Goal: Task Accomplishment & Management: Manage account settings

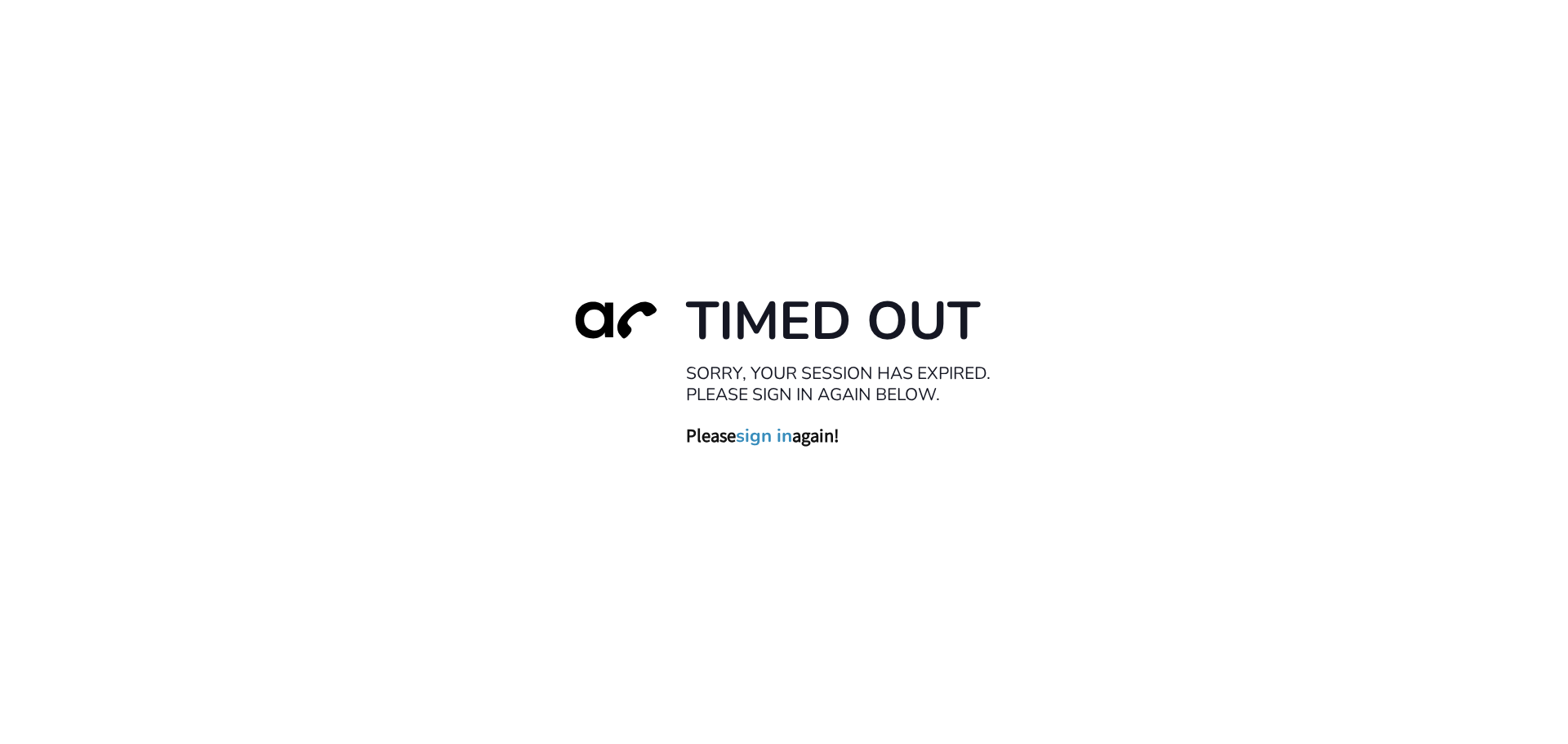
click at [761, 435] on link "sign in" at bounding box center [764, 435] width 57 height 23
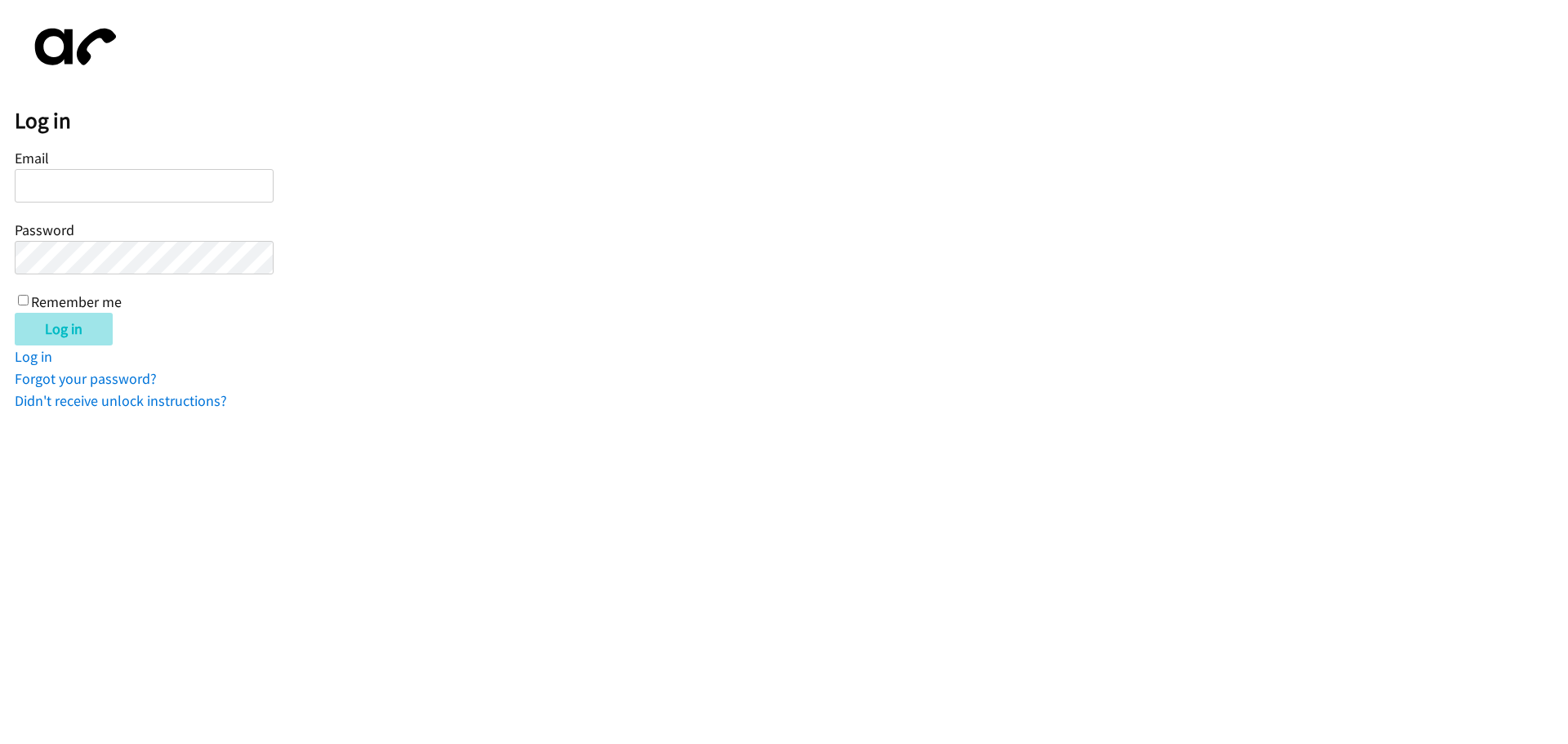
type input "[EMAIL_ADDRESS][DOMAIN_NAME]"
click at [71, 328] on input "Log in" at bounding box center [64, 329] width 98 height 33
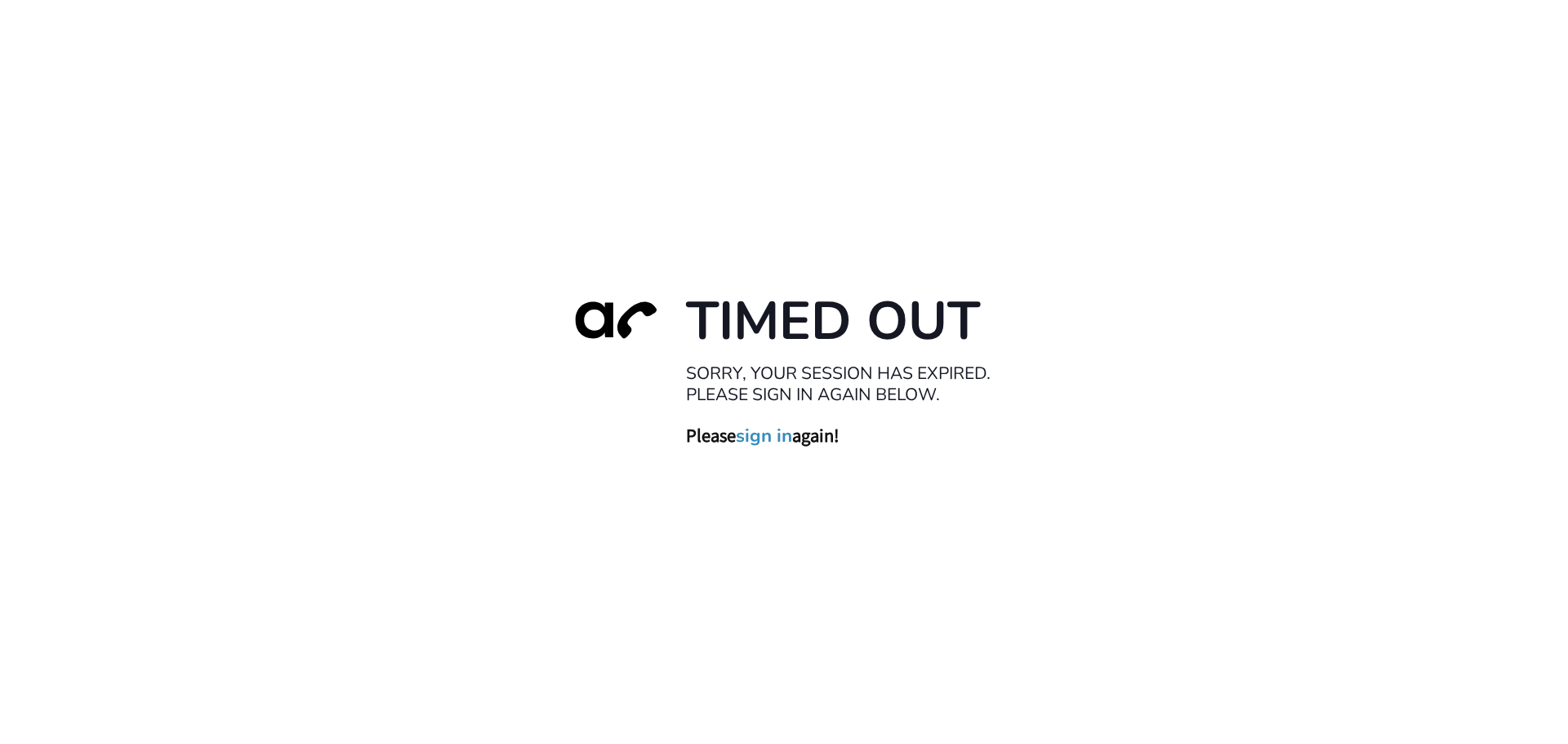
click at [753, 434] on link "sign in" at bounding box center [764, 435] width 57 height 23
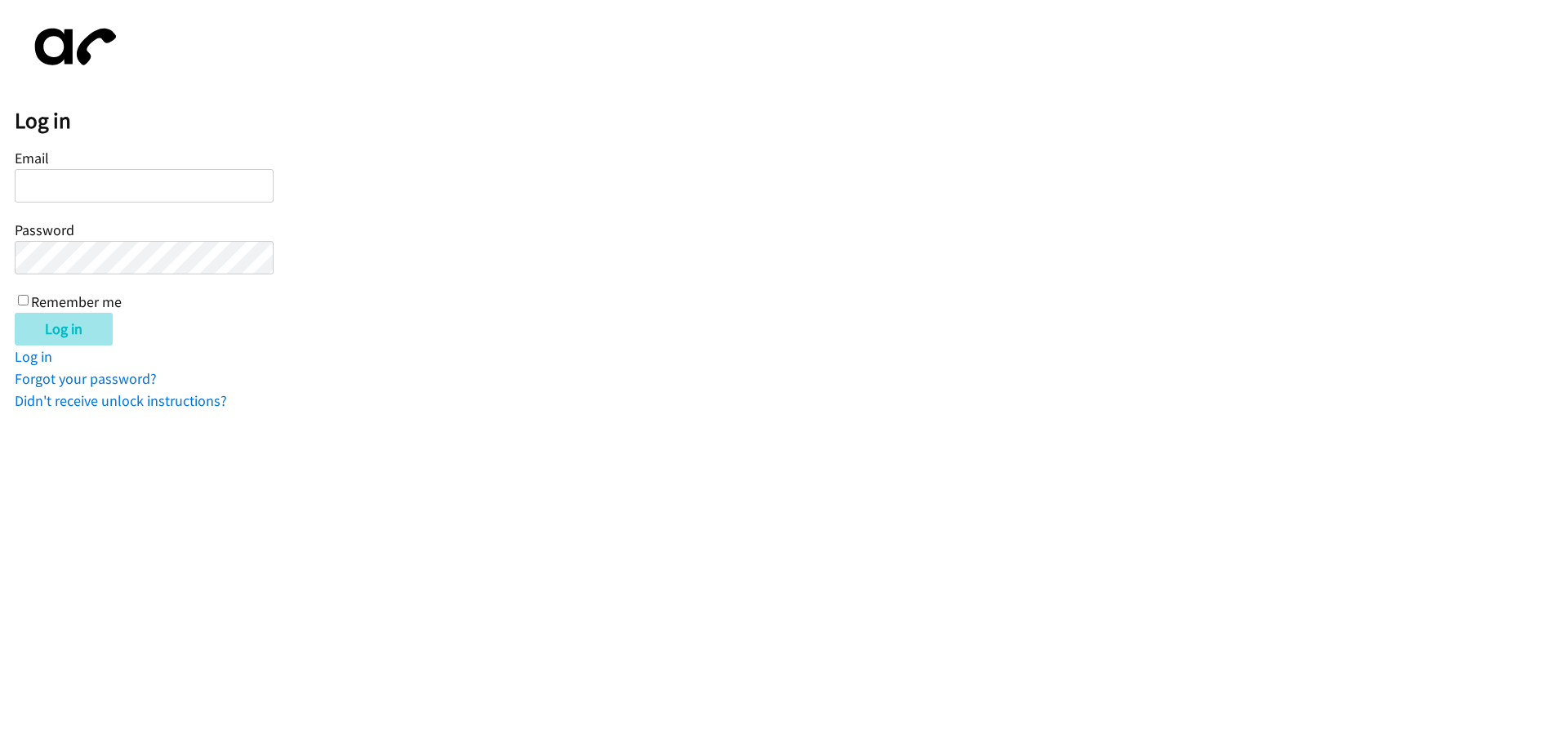
type input "[EMAIL_ADDRESS][DOMAIN_NAME]"
click at [49, 321] on input "Log in" at bounding box center [64, 329] width 98 height 33
